Goal: Communication & Community: Answer question/provide support

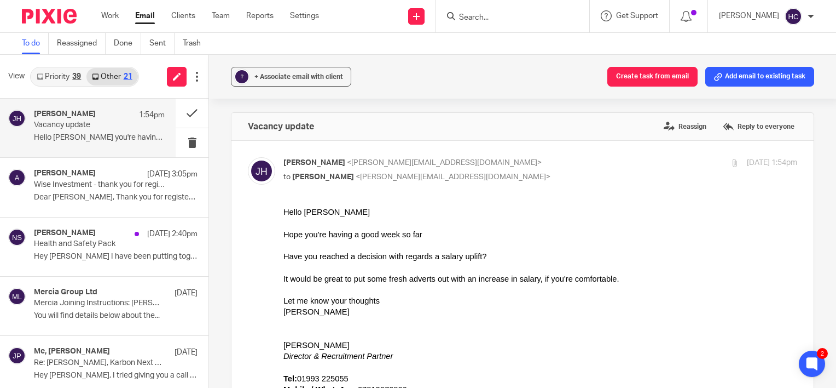
scroll to position [641, 0]
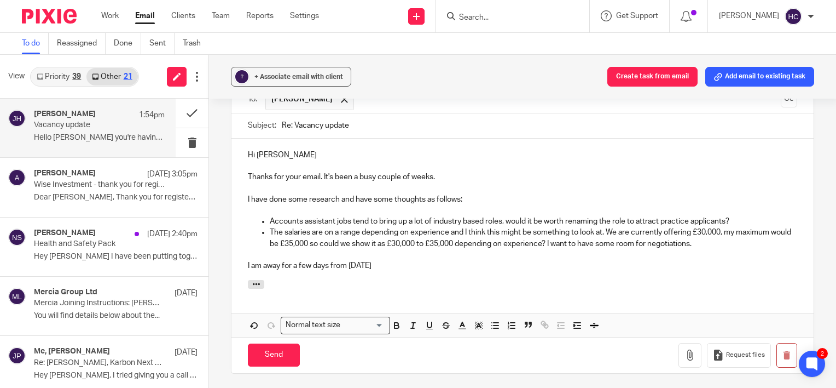
click at [749, 216] on p "Accounts assistant jobs tend to bring up a lot of industry based roles, would i…" at bounding box center [534, 221] width 528 height 11
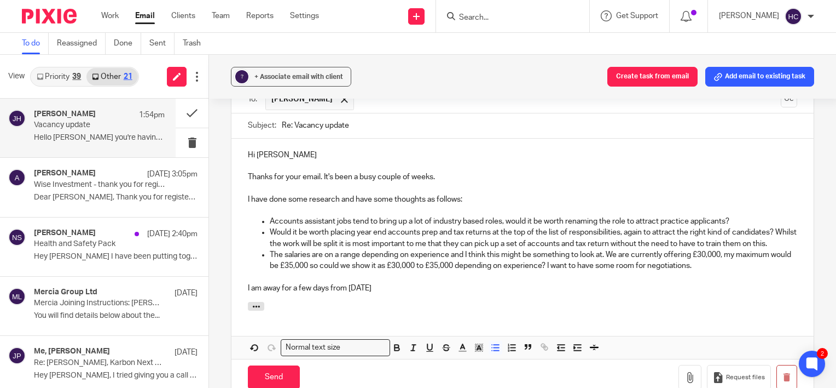
click at [438, 285] on p "I am away for a few days from [DATE]" at bounding box center [523, 287] width 550 height 11
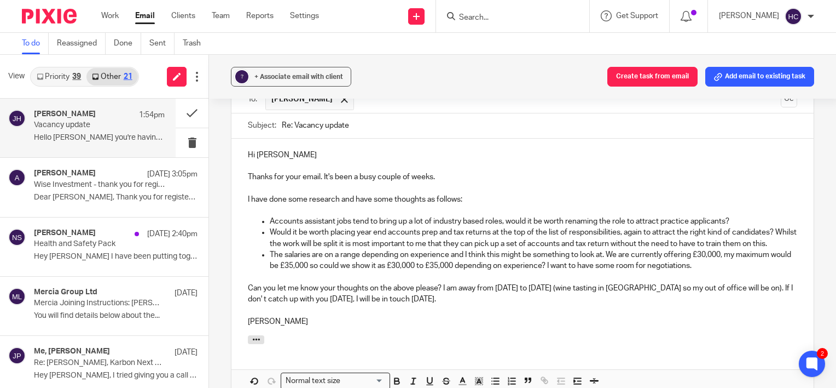
click at [310, 249] on p "The salaries are on a range depending on experience and I think this might be s…" at bounding box center [534, 260] width 528 height 22
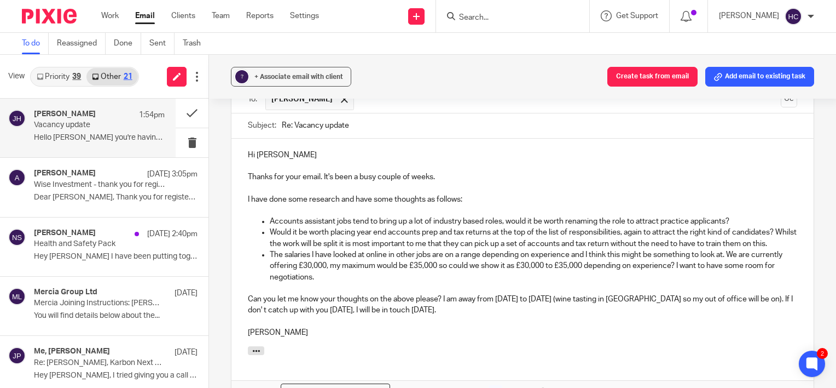
click at [390, 272] on p "The salaries I have looked at online in other jobs are on a range depending on …" at bounding box center [534, 265] width 528 height 33
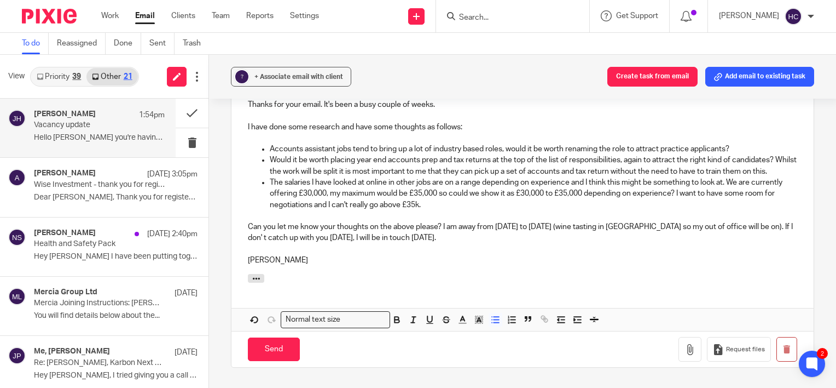
scroll to position [715, 0]
click at [259, 349] on input "Send" at bounding box center [274, 348] width 52 height 24
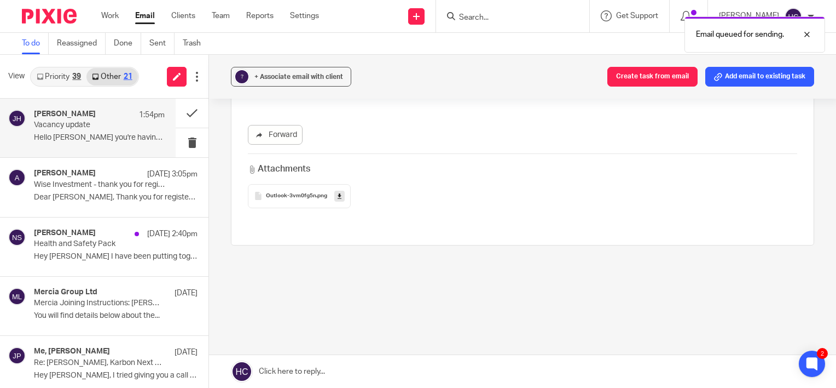
scroll to position [425, 0]
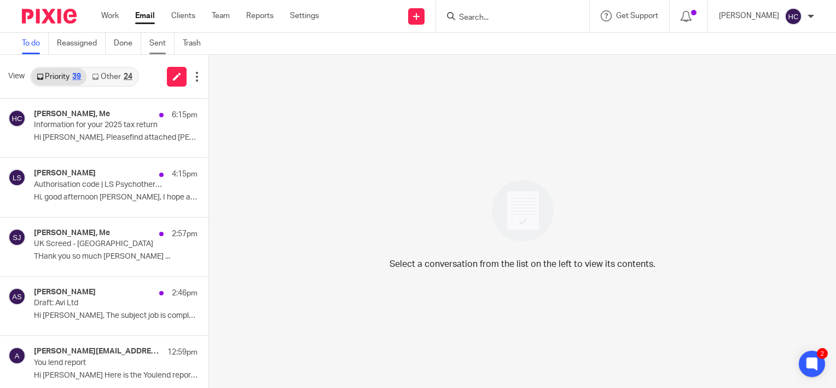
click at [158, 43] on link "Sent" at bounding box center [161, 43] width 25 height 21
